Goal: Task Accomplishment & Management: Manage account settings

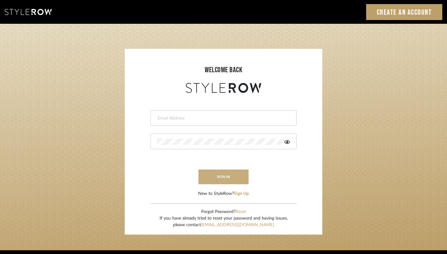
type input "[PERSON_NAME][EMAIL_ADDRESS][DOMAIN_NAME]"
click at [223, 179] on button "sign in" at bounding box center [223, 177] width 50 height 15
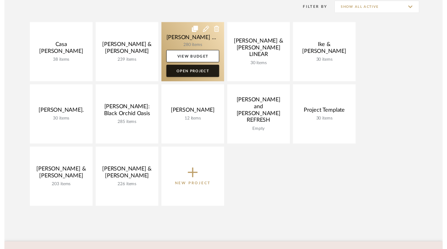
scroll to position [101, 0]
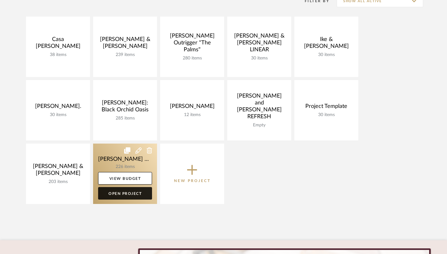
click at [132, 192] on link "Open Project" at bounding box center [125, 193] width 54 height 13
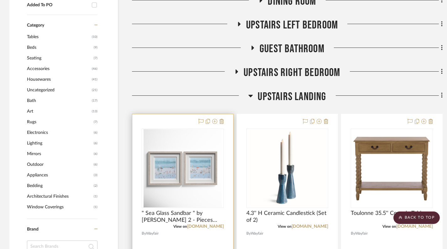
scroll to position [367, 0]
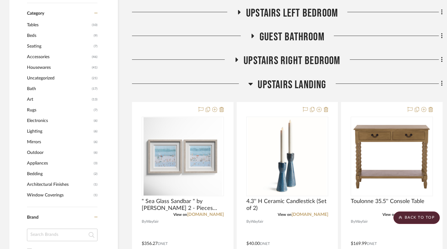
click at [250, 80] on icon at bounding box center [250, 84] width 5 height 8
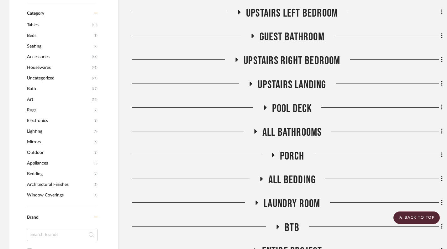
click at [270, 153] on icon at bounding box center [273, 155] width 8 height 5
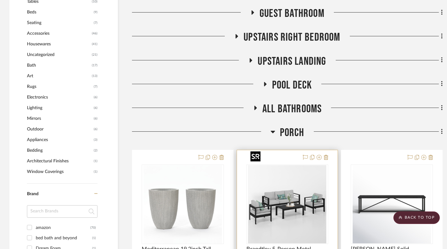
scroll to position [391, 0]
click at [272, 128] on icon at bounding box center [272, 132] width 5 height 8
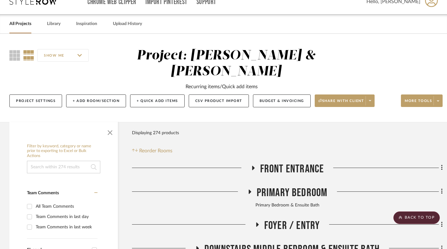
scroll to position [0, 0]
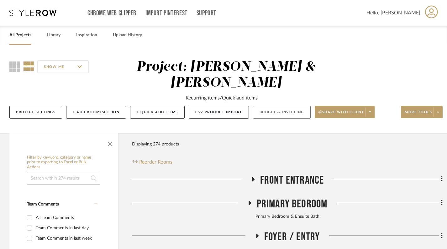
click at [273, 106] on button "Budget & Invoicing" at bounding box center [282, 112] width 58 height 13
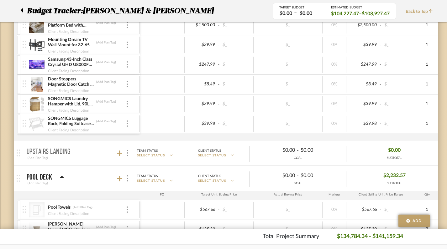
scroll to position [4348, 0]
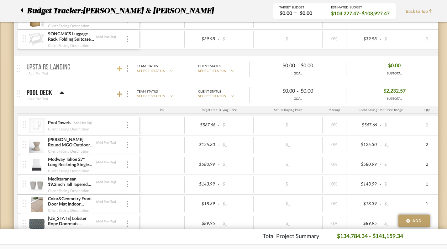
click at [118, 68] on icon at bounding box center [120, 69] width 6 height 6
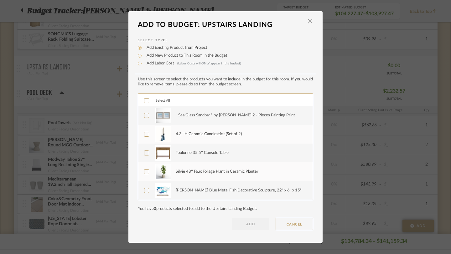
scroll to position [38, 0]
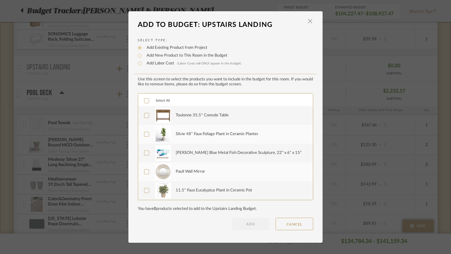
click at [144, 100] on icon at bounding box center [146, 101] width 4 height 4
click at [248, 224] on button "ADD" at bounding box center [251, 224] width 38 height 13
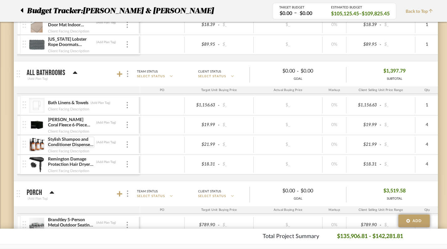
scroll to position [4800, 0]
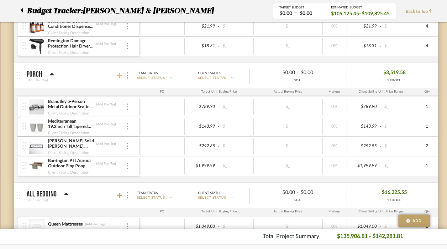
click at [119, 77] on icon at bounding box center [120, 76] width 6 height 6
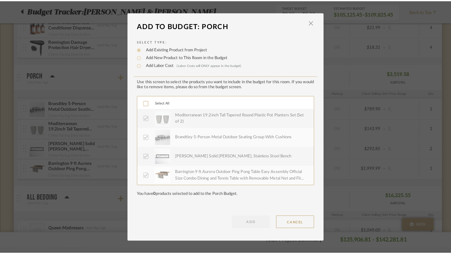
scroll to position [0, 0]
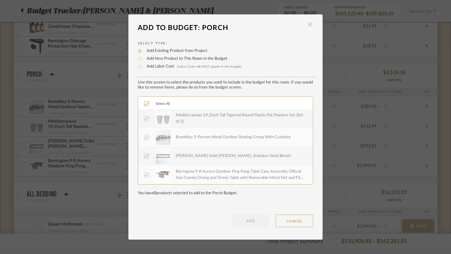
click at [308, 26] on span "button" at bounding box center [310, 24] width 13 height 13
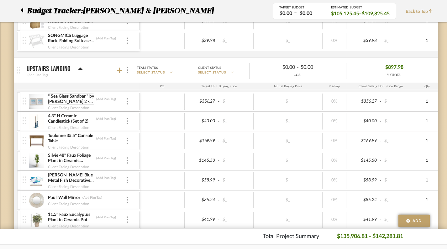
scroll to position [4357, 0]
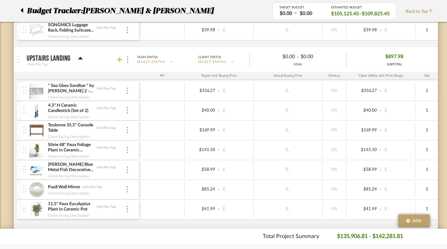
click at [119, 59] on icon at bounding box center [120, 60] width 6 height 6
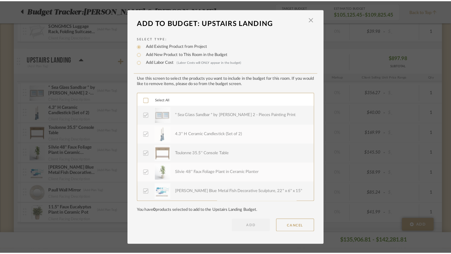
scroll to position [0, 0]
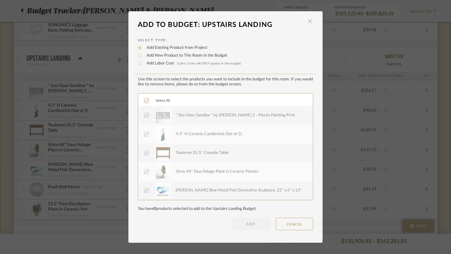
click at [307, 20] on span "button" at bounding box center [310, 21] width 13 height 13
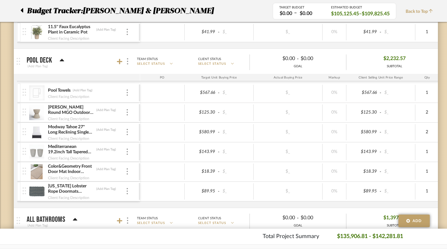
scroll to position [4533, 0]
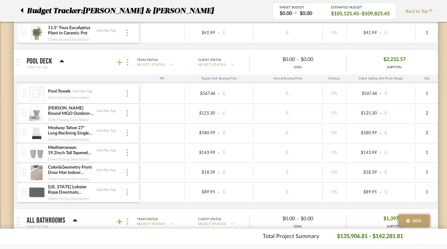
click at [121, 62] on icon at bounding box center [120, 63] width 6 height 6
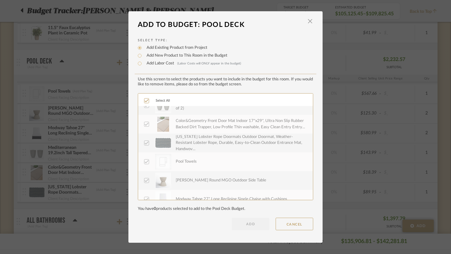
scroll to position [0, 0]
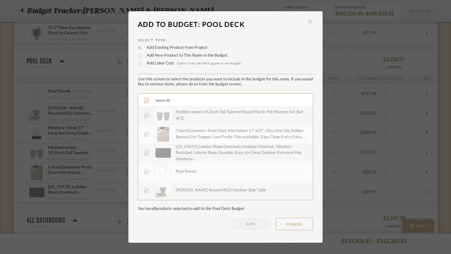
click at [310, 23] on span "button" at bounding box center [310, 21] width 13 height 13
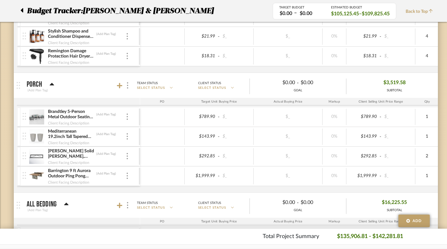
scroll to position [4786, 0]
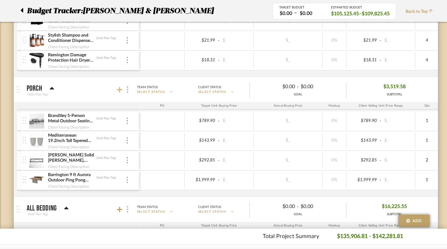
click at [118, 90] on icon at bounding box center [120, 90] width 6 height 6
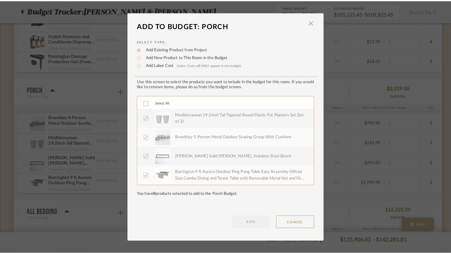
scroll to position [0, 0]
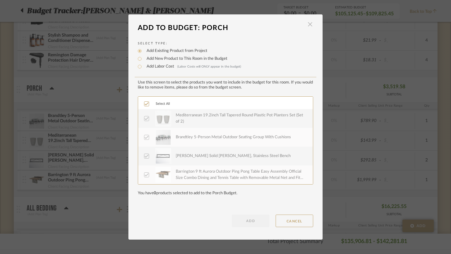
click at [310, 25] on span "button" at bounding box center [310, 24] width 13 height 13
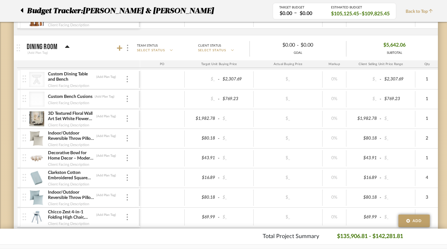
scroll to position [3178, 0]
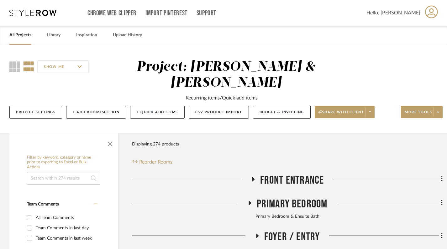
click at [22, 34] on link "All Projects" at bounding box center [20, 35] width 22 height 8
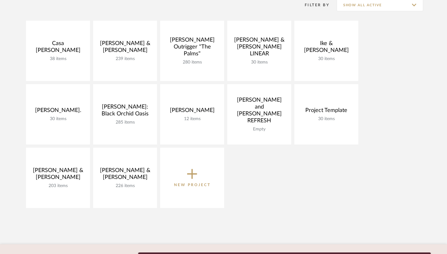
scroll to position [101, 0]
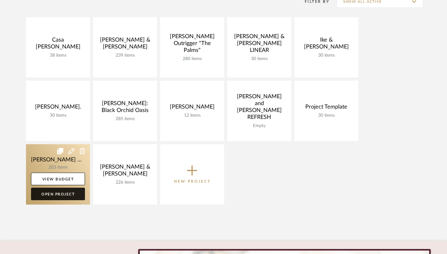
click at [64, 192] on link "Open Project" at bounding box center [58, 194] width 54 height 13
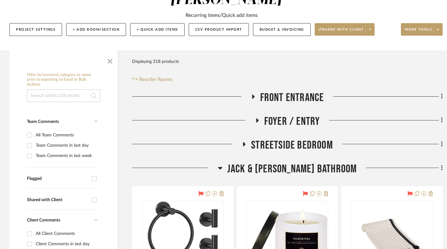
scroll to position [84, 0]
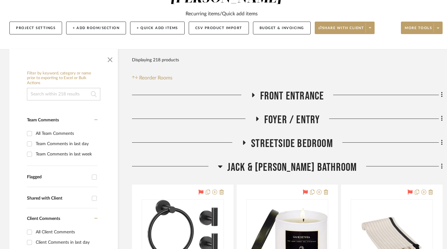
click at [218, 166] on div at bounding box center [175, 169] width 86 height 16
click at [222, 168] on icon at bounding box center [220, 167] width 5 height 8
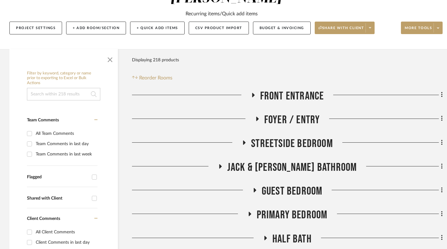
click at [257, 119] on icon at bounding box center [257, 119] width 3 height 4
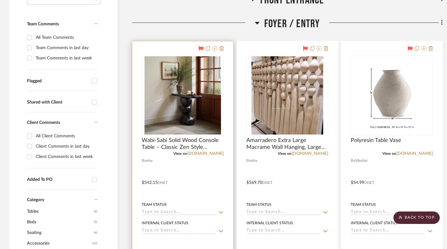
scroll to position [180, 0]
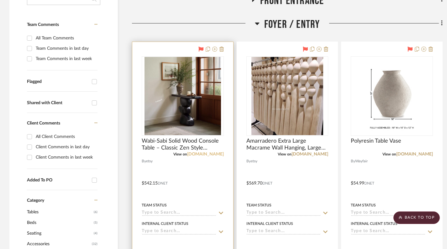
click at [214, 155] on link "[DOMAIN_NAME]" at bounding box center [205, 154] width 37 height 4
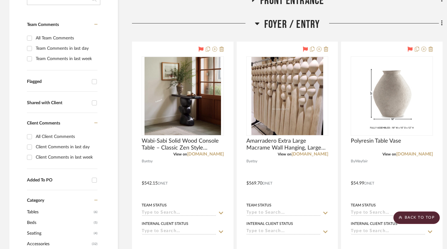
click at [256, 25] on icon at bounding box center [257, 24] width 5 height 8
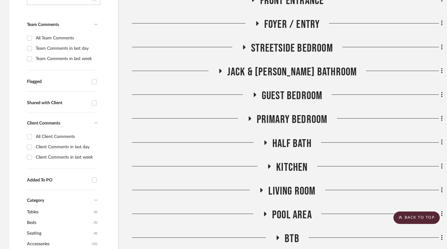
click at [258, 24] on icon at bounding box center [257, 23] width 8 height 5
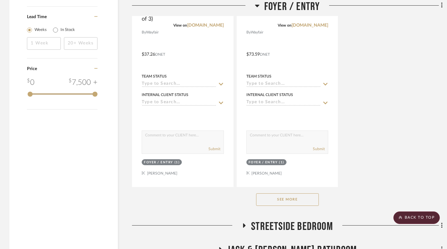
scroll to position [877, 0]
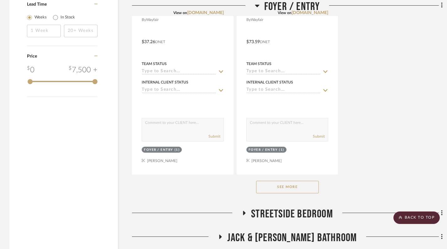
click at [290, 186] on button "See More" at bounding box center [287, 187] width 63 height 13
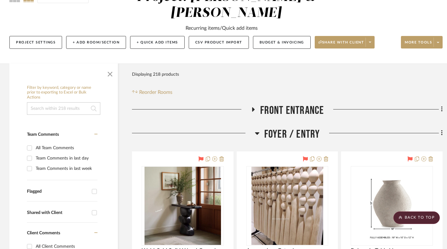
scroll to position [22, 0]
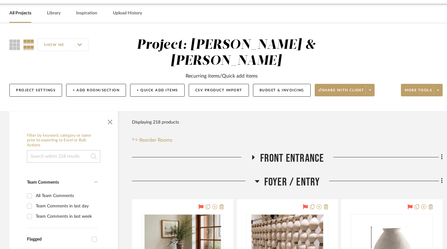
click at [257, 183] on icon at bounding box center [257, 182] width 5 height 8
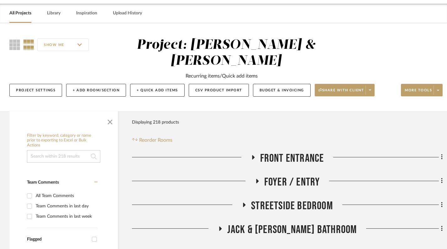
click at [253, 156] on icon at bounding box center [253, 157] width 3 height 4
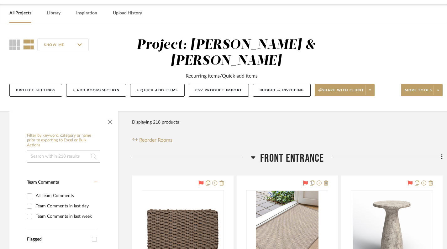
click at [253, 156] on icon at bounding box center [253, 158] width 5 height 8
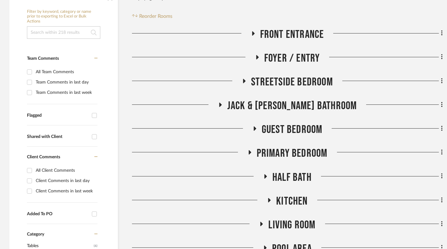
scroll to position [157, 0]
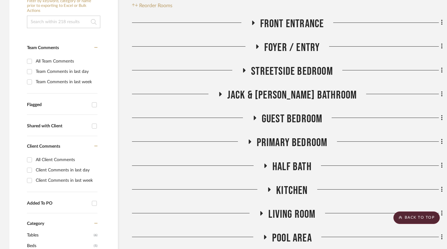
click at [222, 94] on icon at bounding box center [220, 94] width 3 height 4
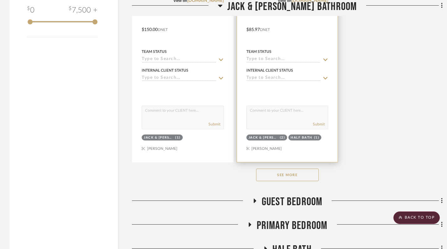
scroll to position [940, 0]
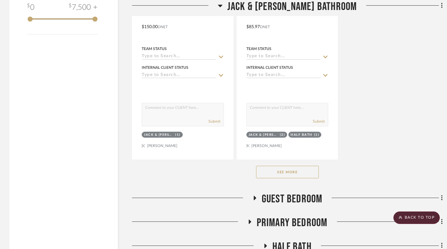
click at [298, 172] on button "See More" at bounding box center [287, 172] width 63 height 13
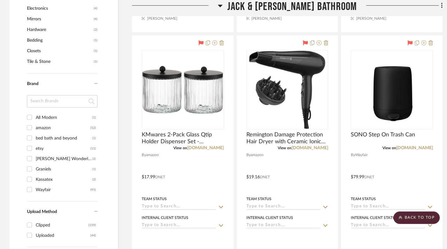
scroll to position [484, 0]
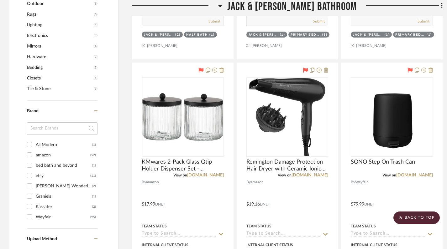
click at [222, 6] on icon at bounding box center [220, 6] width 4 height 3
